Goal: Find specific page/section: Find specific page/section

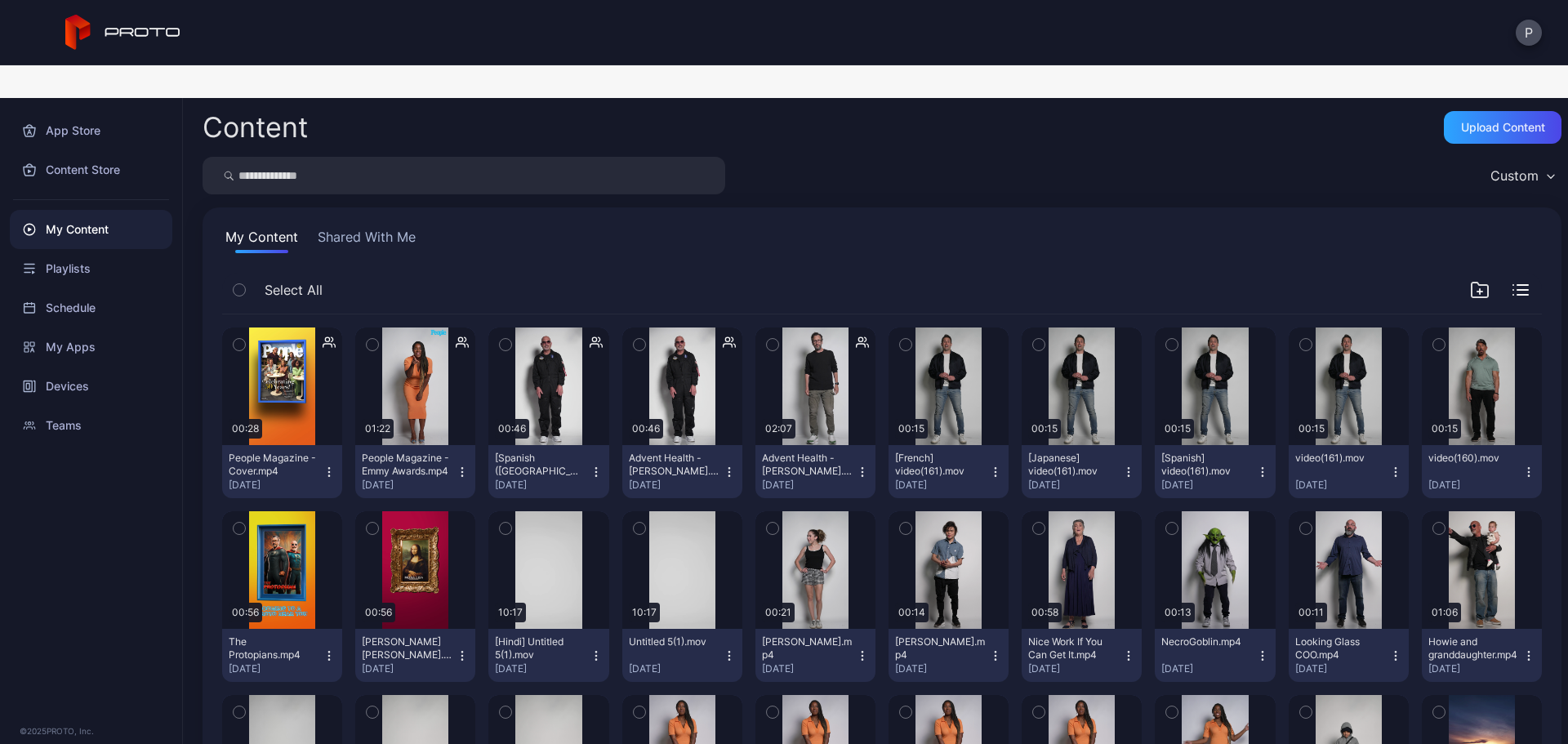
click at [398, 227] on button "Shared With Me" at bounding box center [366, 240] width 105 height 26
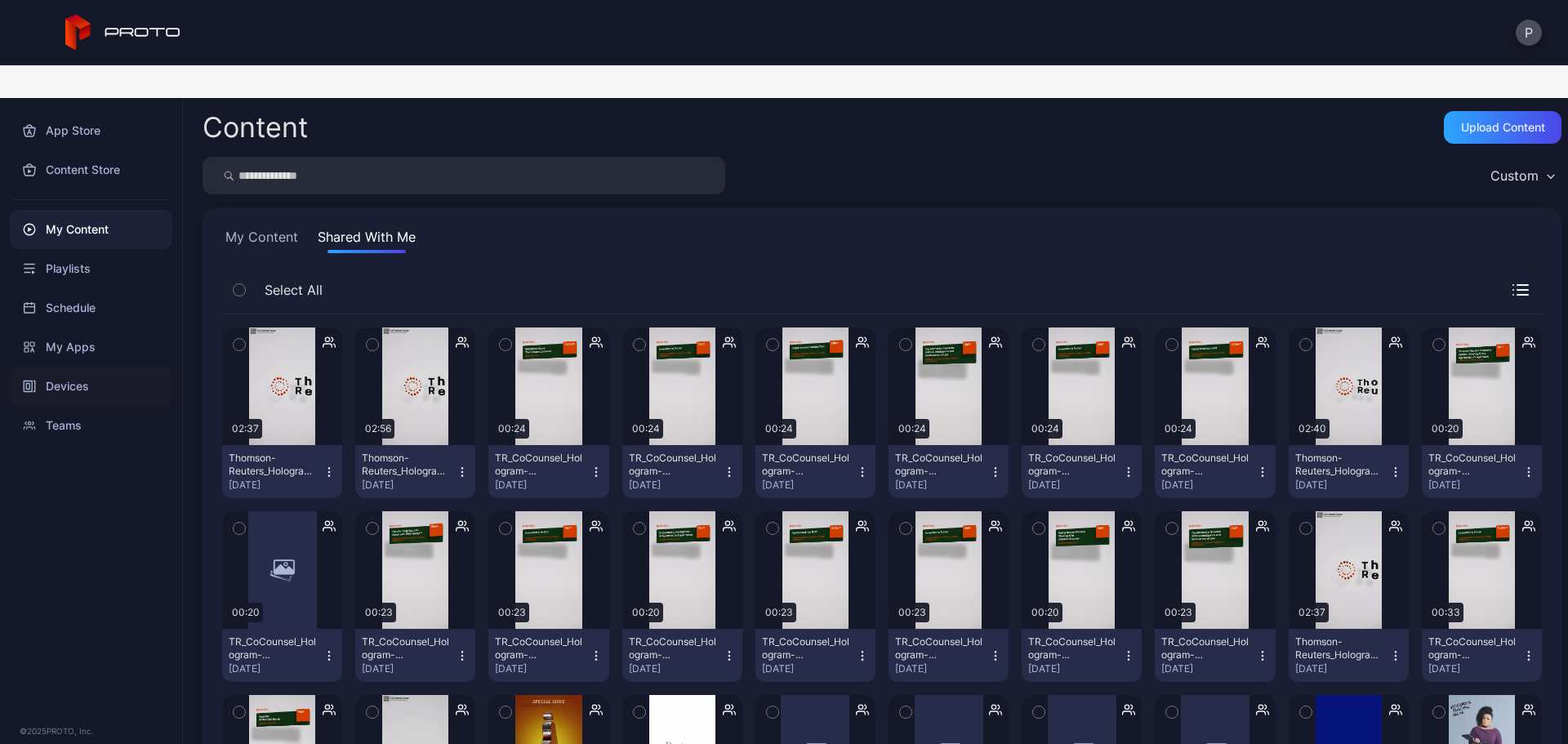
click at [100, 367] on div "Devices" at bounding box center [91, 386] width 162 height 39
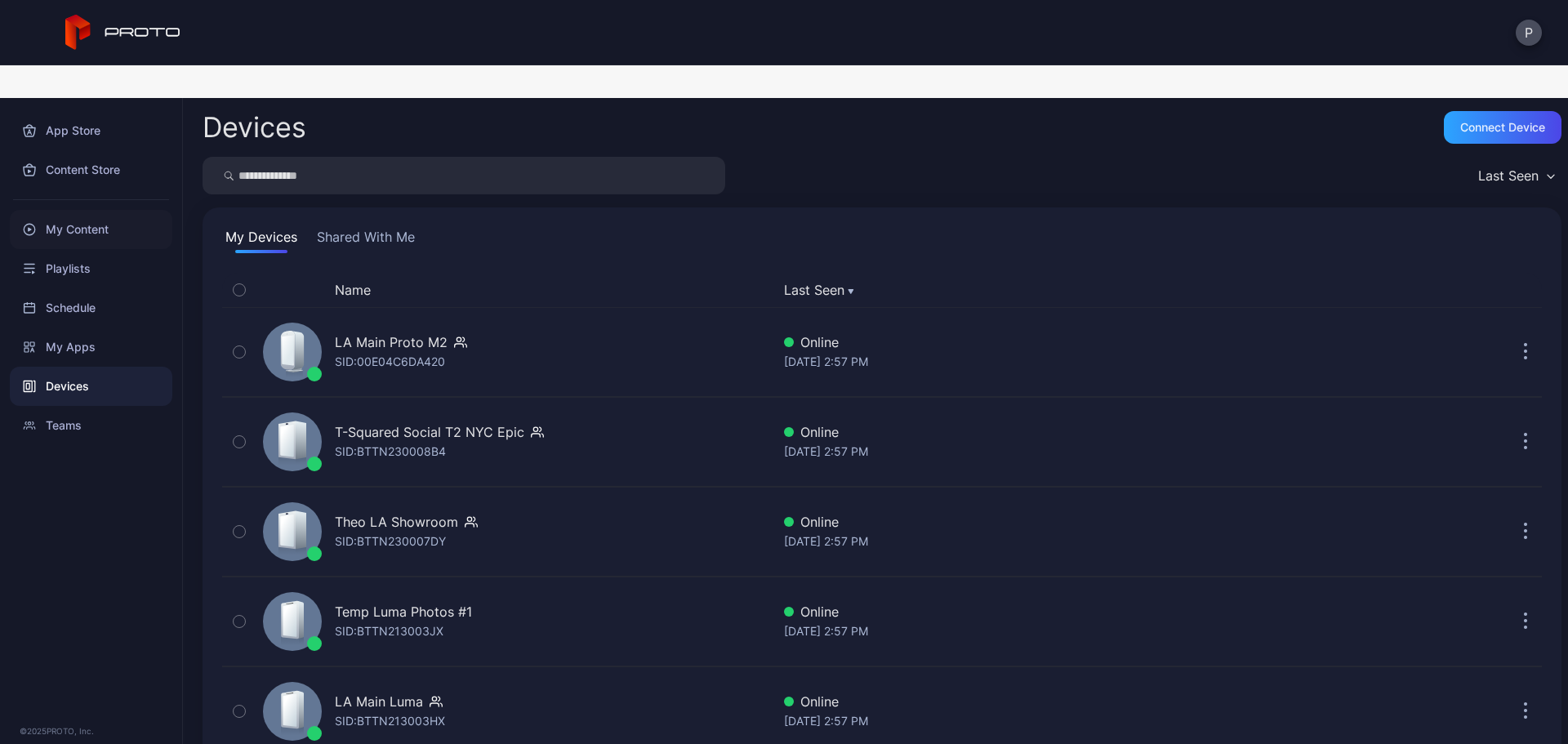
click at [124, 210] on div "My Content" at bounding box center [91, 230] width 162 height 39
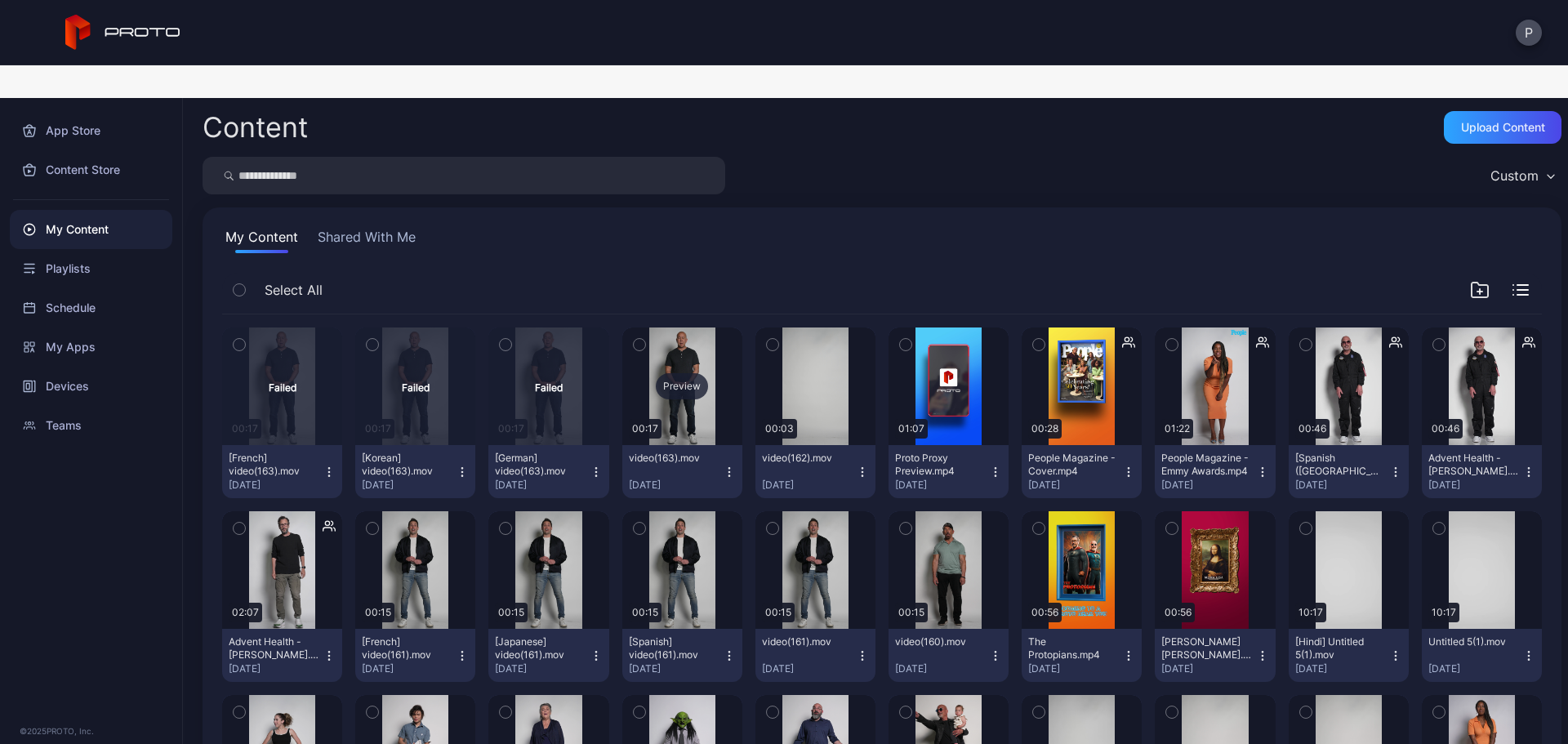
click at [703, 328] on div "Preview" at bounding box center [682, 386] width 120 height 117
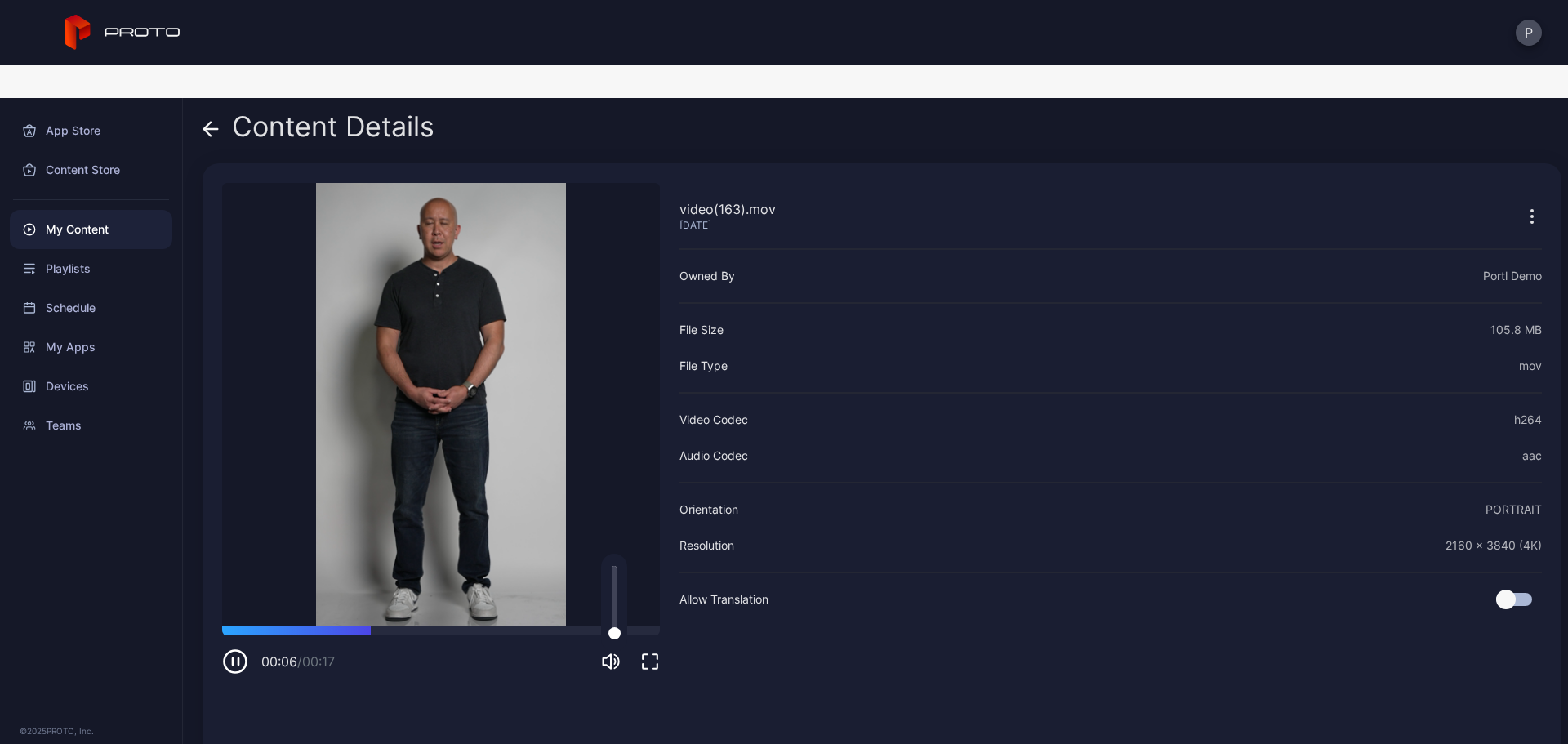
click at [609, 652] on icon "button" at bounding box center [611, 661] width 19 height 19
click at [610, 654] on icon "button" at bounding box center [608, 662] width 8 height 15
click at [223, 111] on div "Content Details" at bounding box center [318, 131] width 232 height 39
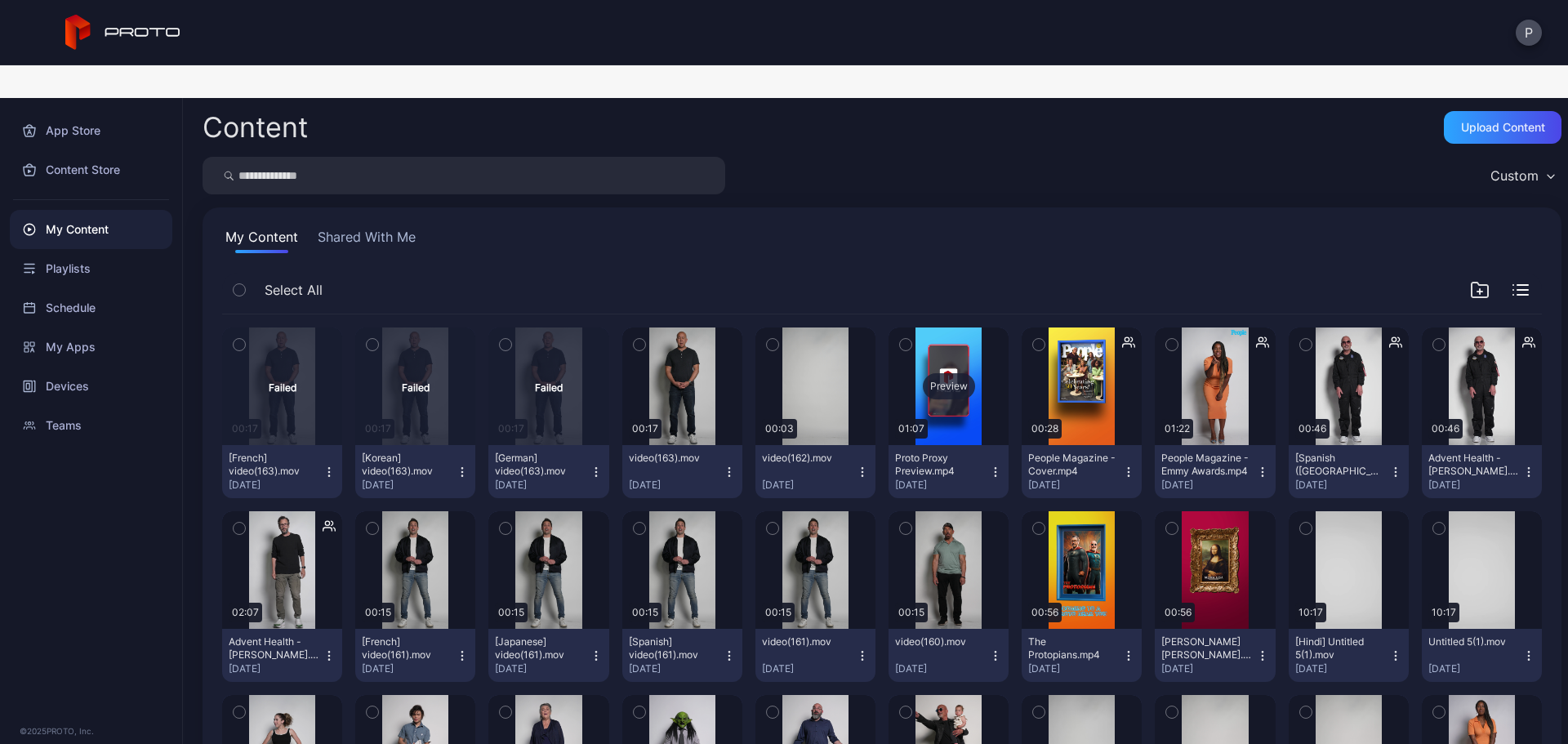
click at [935, 385] on div "Preview" at bounding box center [948, 386] width 120 height 117
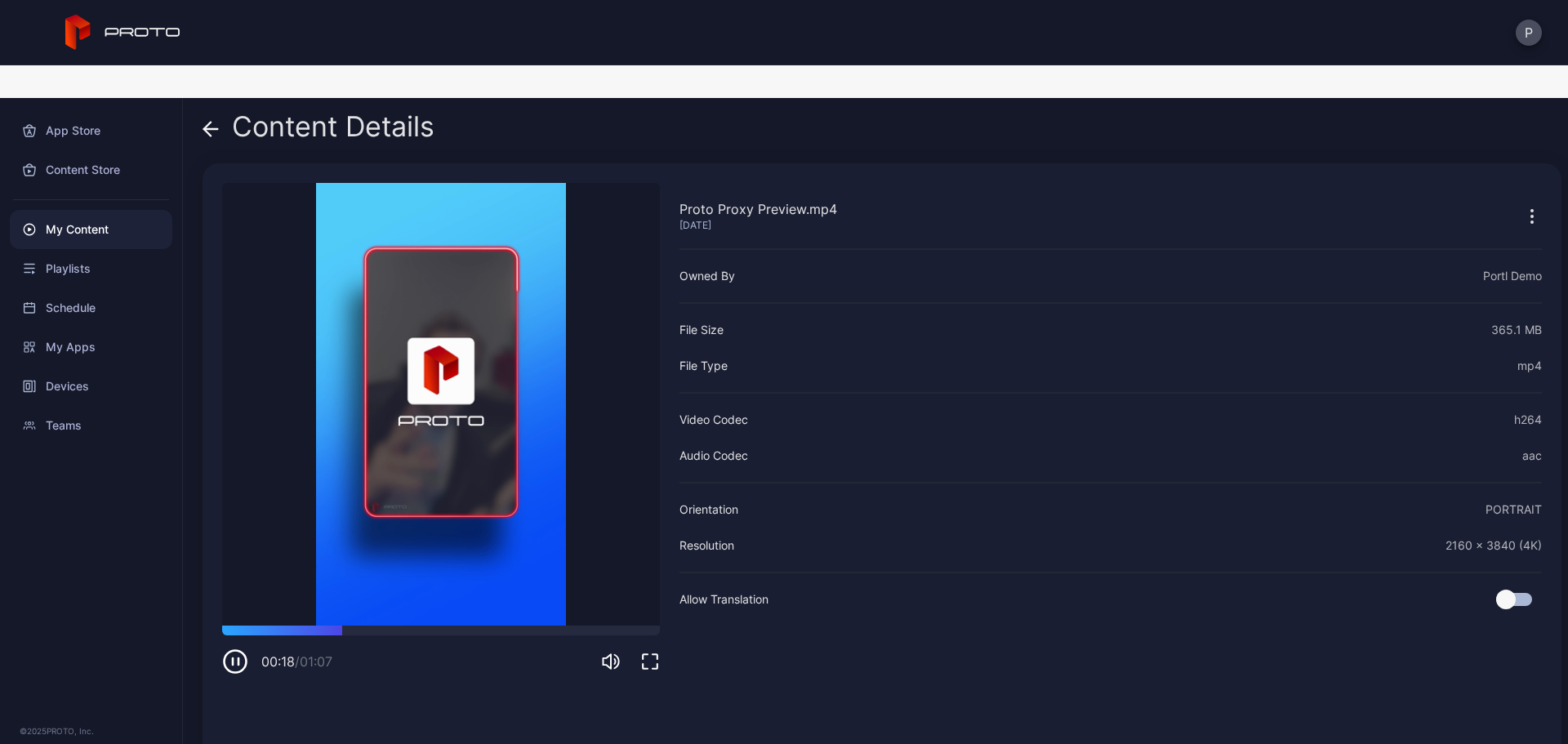
click at [209, 121] on icon at bounding box center [210, 128] width 16 height 16
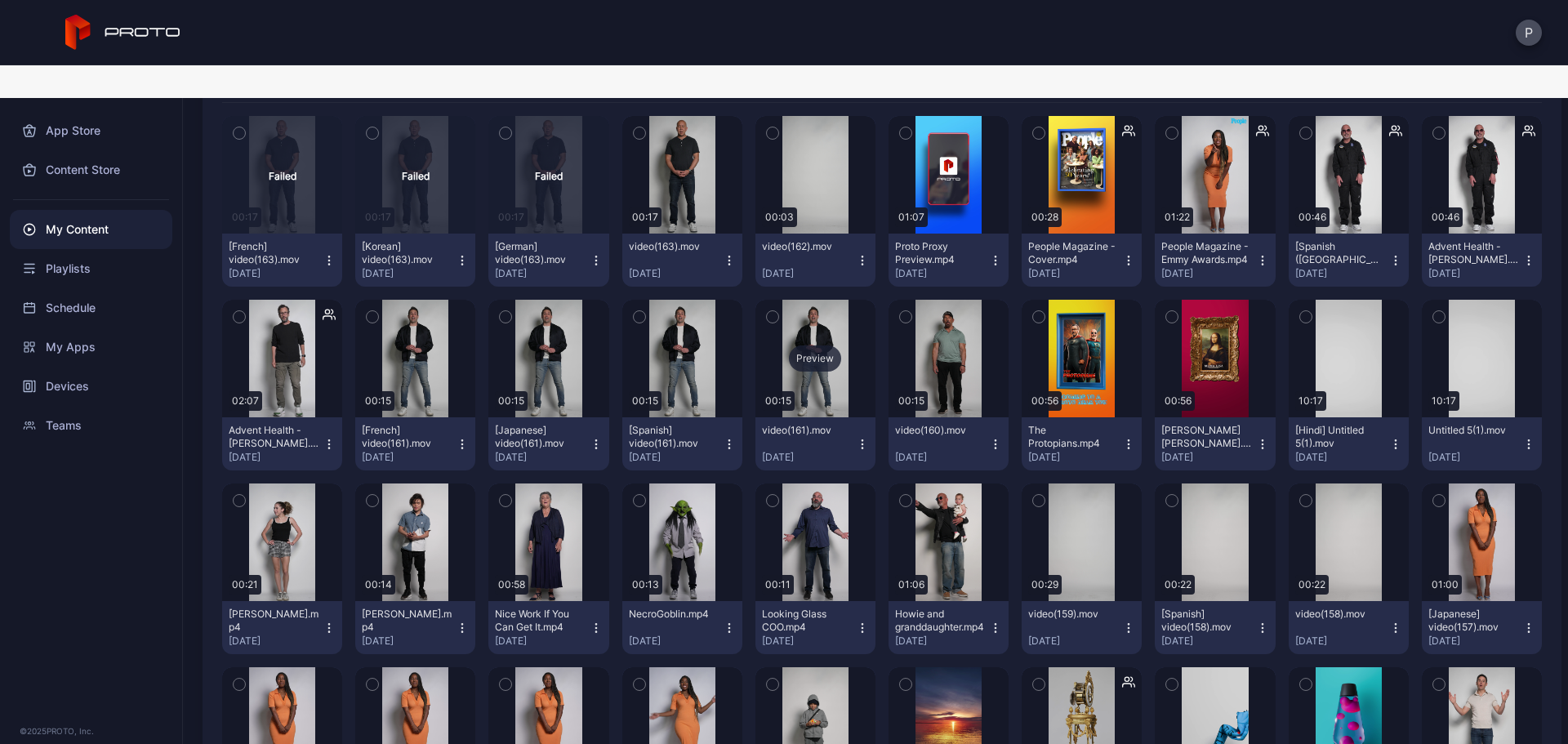
scroll to position [218, 0]
